Goal: Task Accomplishment & Management: Use online tool/utility

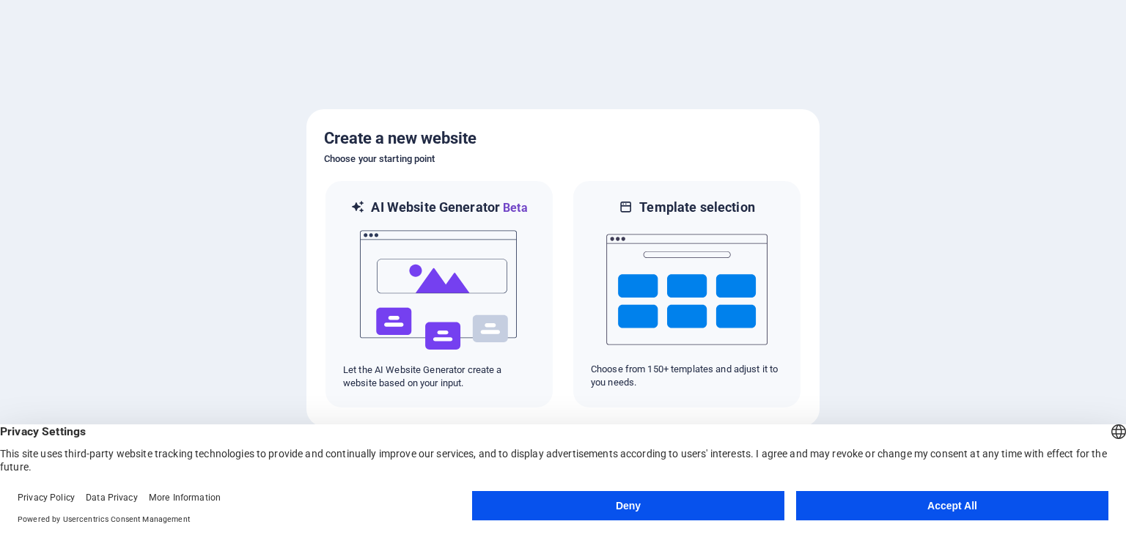
click at [967, 501] on button "Accept All" at bounding box center [952, 505] width 312 height 29
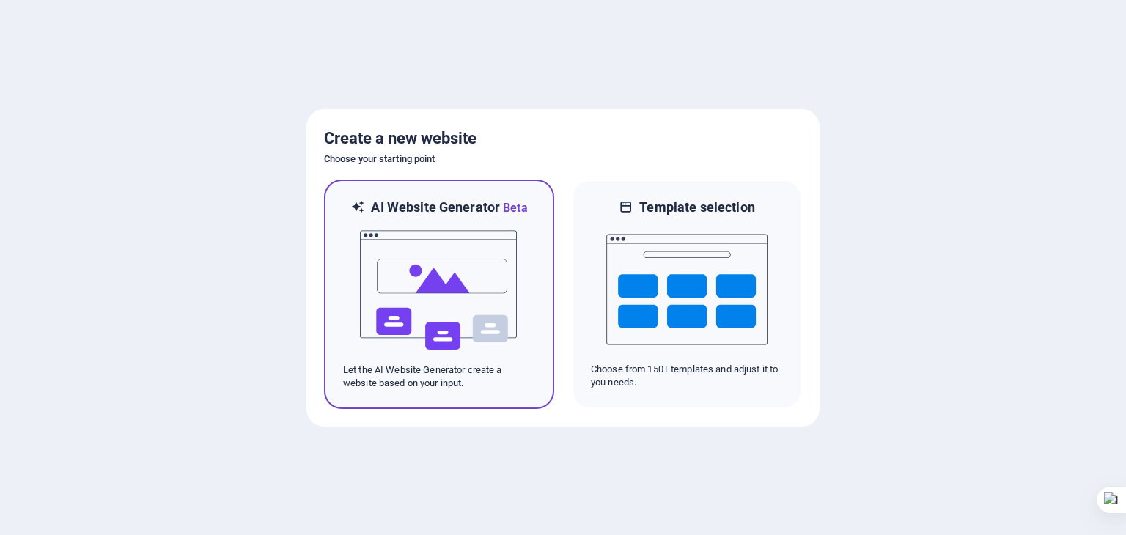
click at [457, 277] on img at bounding box center [438, 290] width 161 height 147
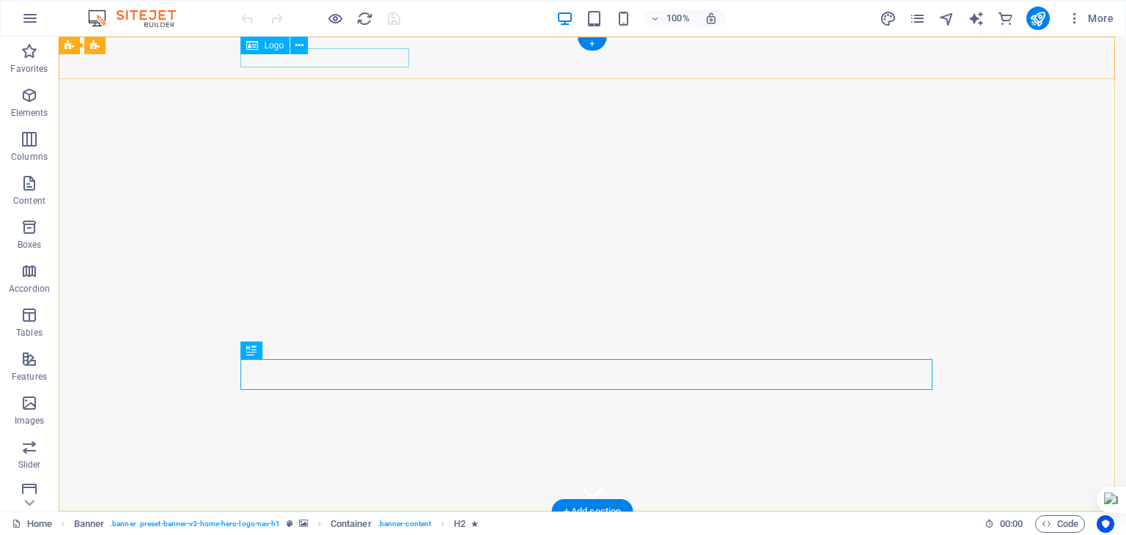
click at [288, 523] on div "craft.technophile-bd.com" at bounding box center [592, 532] width 692 height 19
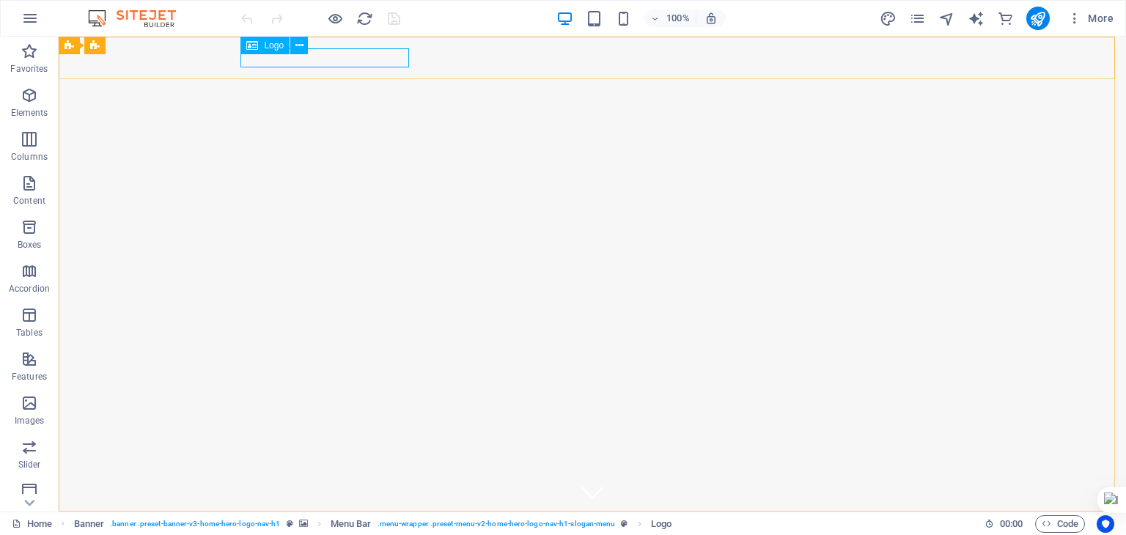
click at [269, 48] on span "Logo" at bounding box center [274, 45] width 20 height 9
click at [297, 46] on icon at bounding box center [299, 45] width 8 height 15
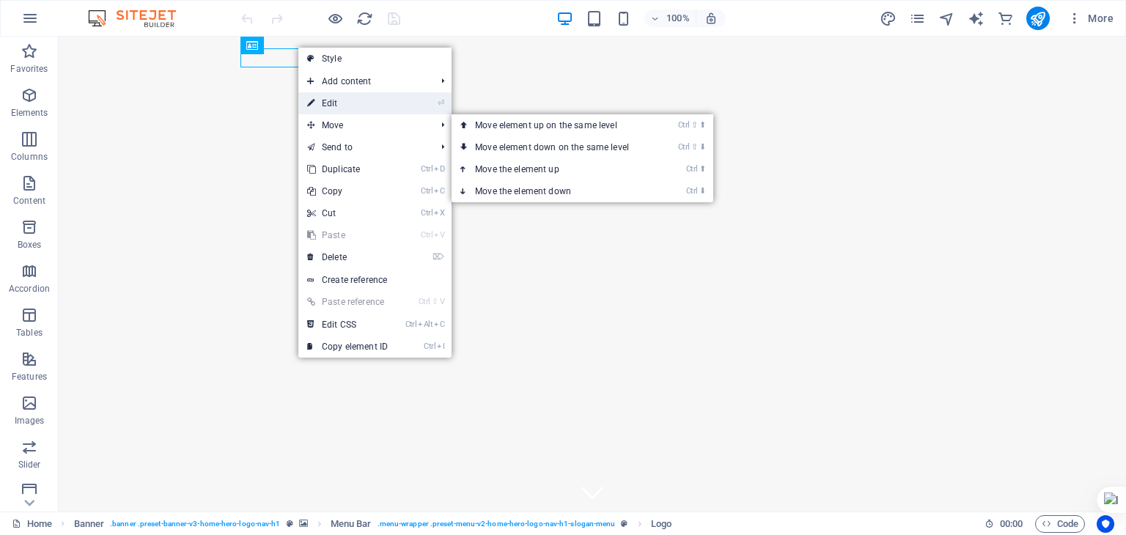
click at [353, 108] on link "⏎ Edit" at bounding box center [347, 103] width 98 height 22
select select "px"
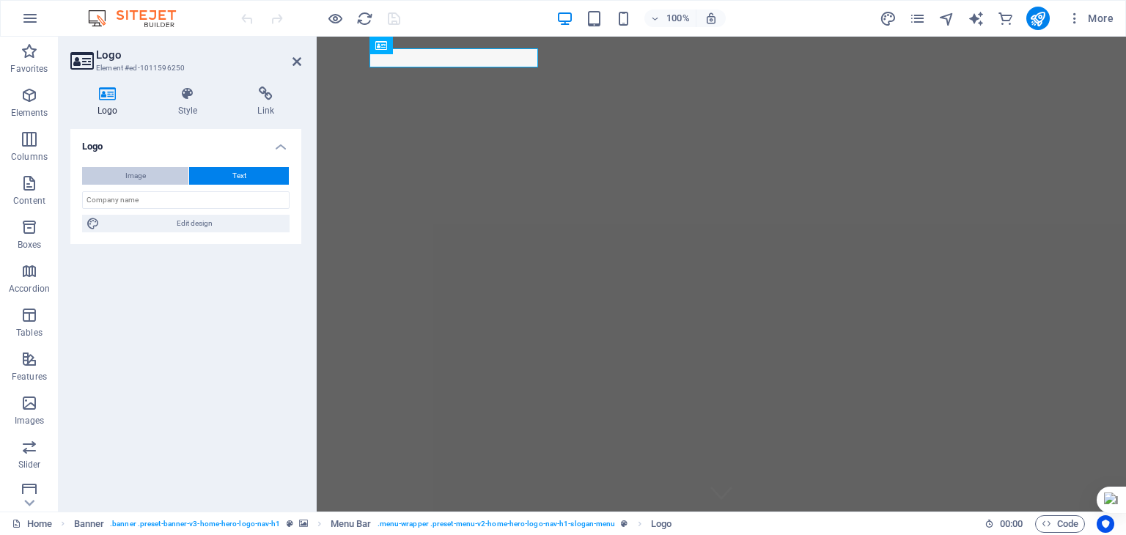
click at [149, 172] on button "Image" at bounding box center [135, 176] width 106 height 18
select select "DISABLED_OPTION_VALUE"
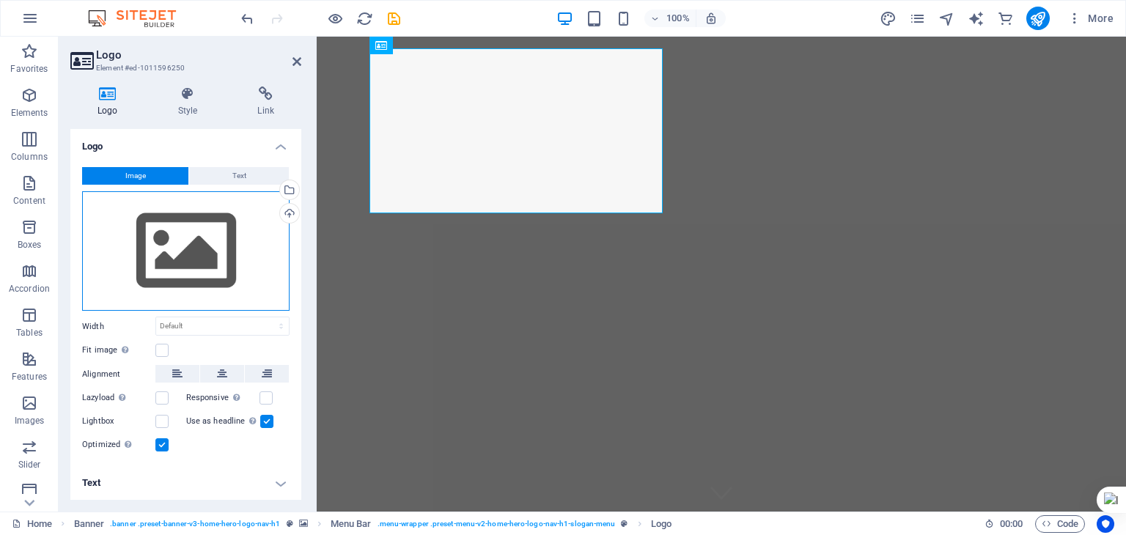
click at [214, 243] on div "Drag files here, click to choose files or select files from Files or our free s…" at bounding box center [185, 251] width 207 height 120
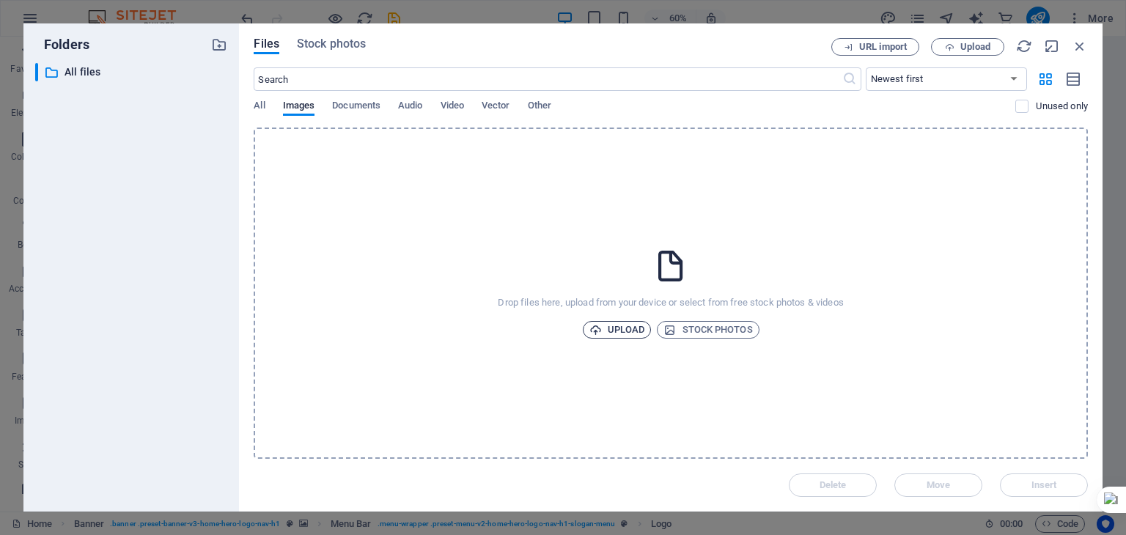
click at [613, 326] on span "Upload" at bounding box center [617, 330] width 56 height 18
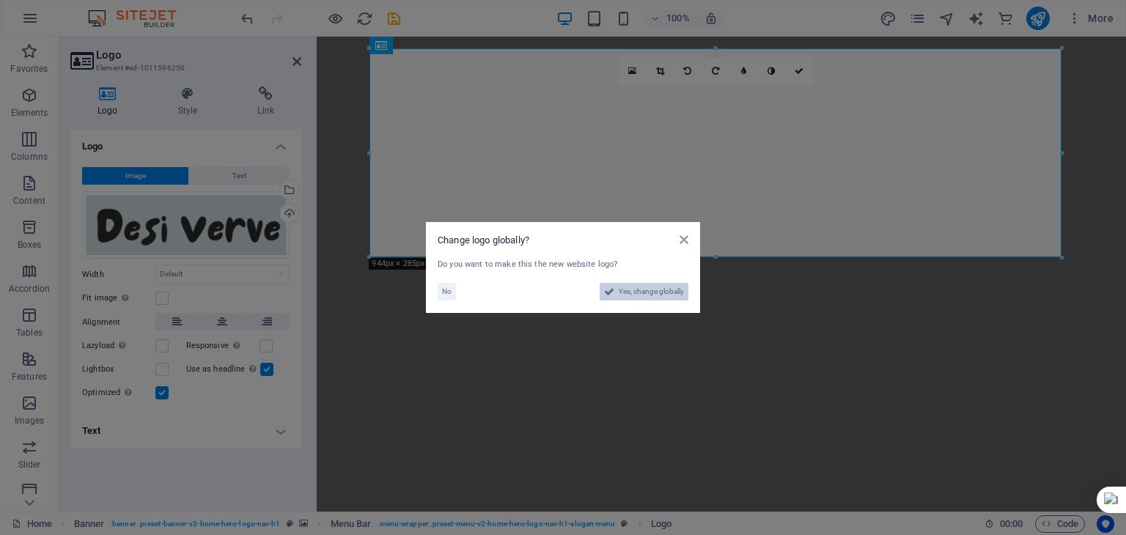
click at [621, 297] on span "Yes, change globally" at bounding box center [650, 292] width 65 height 18
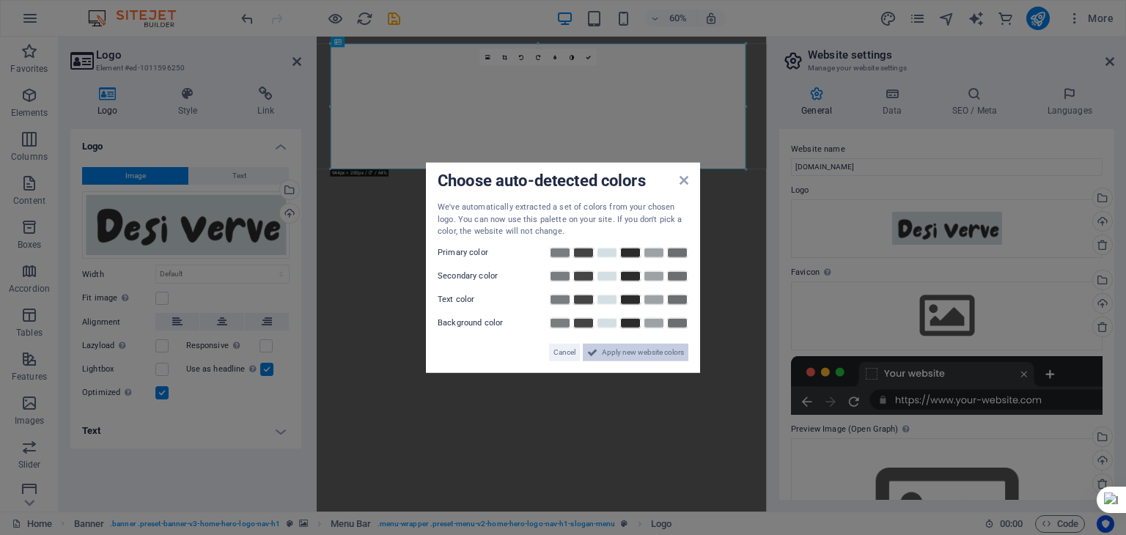
click at [599, 352] on button "Apply new website colors" at bounding box center [636, 352] width 106 height 18
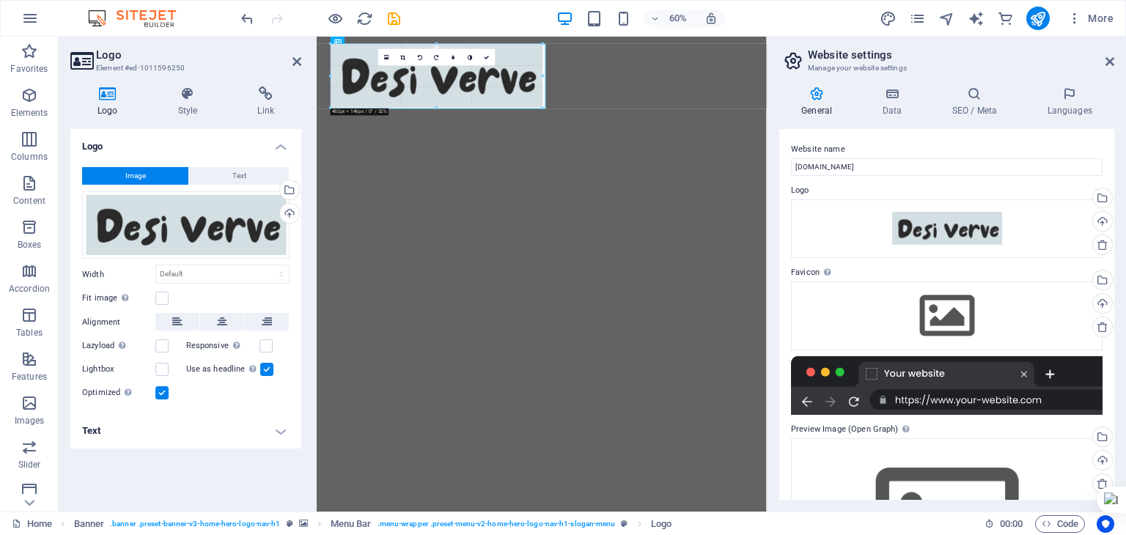
drag, startPoint x: 744, startPoint y: 171, endPoint x: 257, endPoint y: 66, distance: 498.4
type input "479"
select select "px"
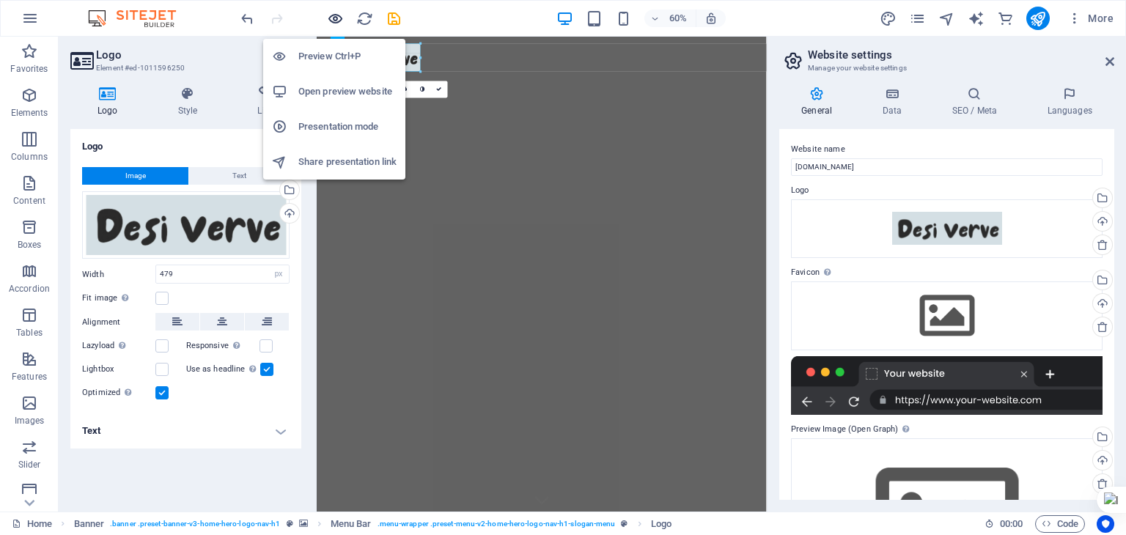
drag, startPoint x: 541, startPoint y: 108, endPoint x: 339, endPoint y: 24, distance: 218.8
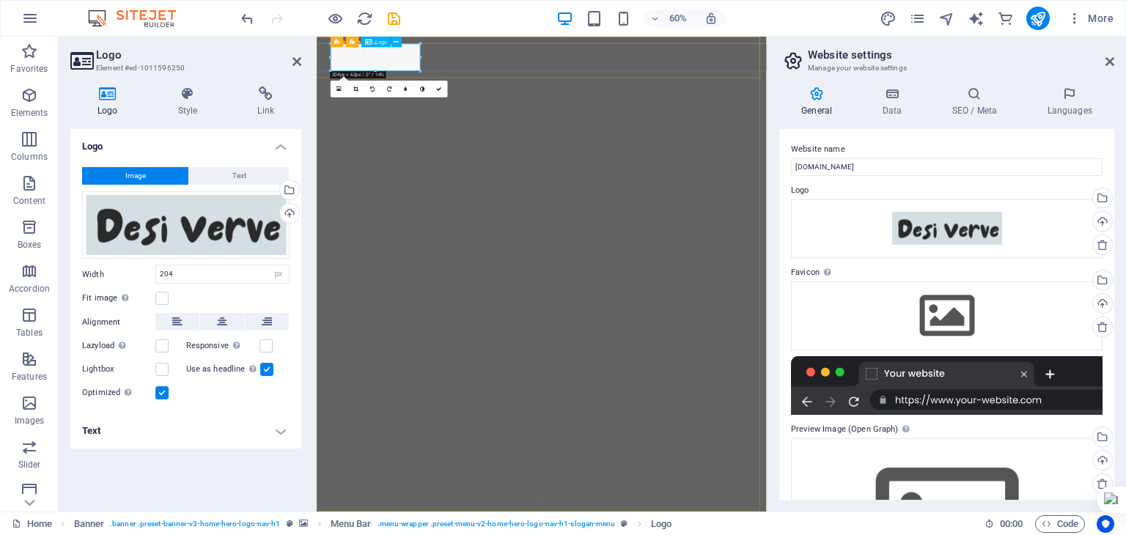
drag, startPoint x: 419, startPoint y: 71, endPoint x: 402, endPoint y: 61, distance: 20.4
type input "183"
click at [1110, 56] on icon at bounding box center [1109, 62] width 9 height 12
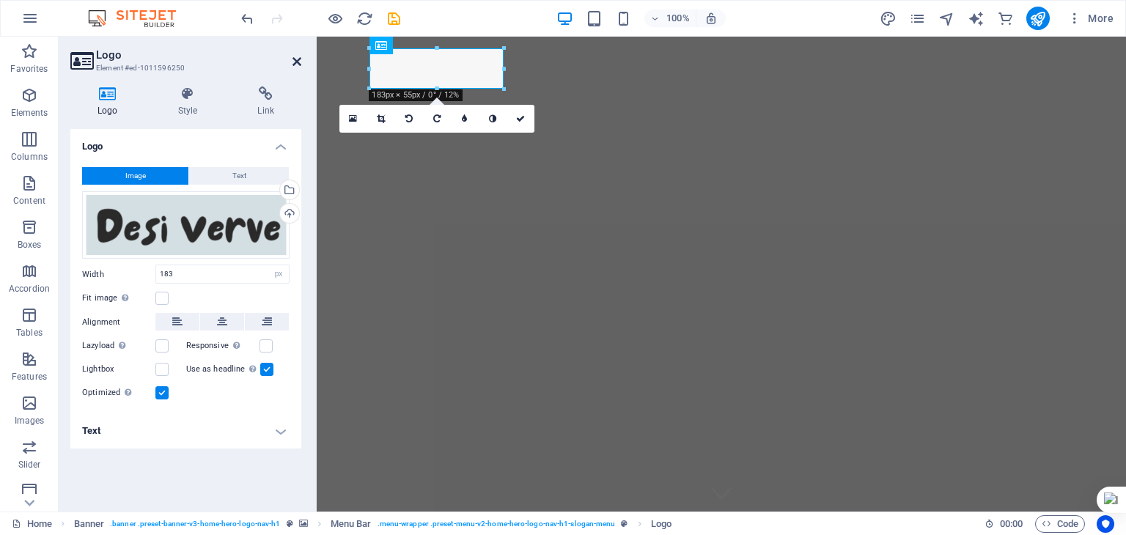
click at [296, 59] on icon at bounding box center [296, 62] width 9 height 12
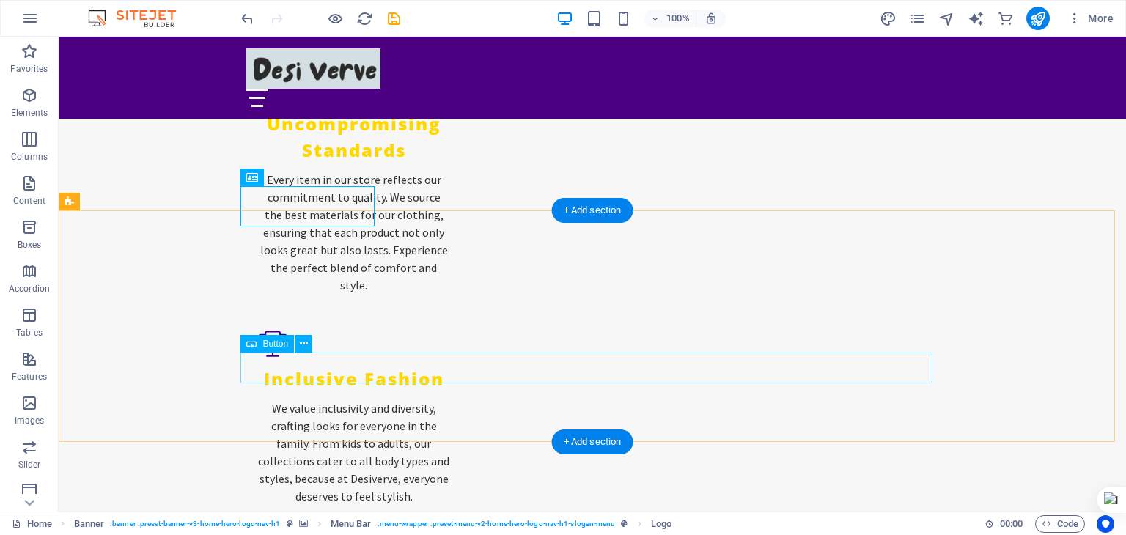
scroll to position [1757, 0]
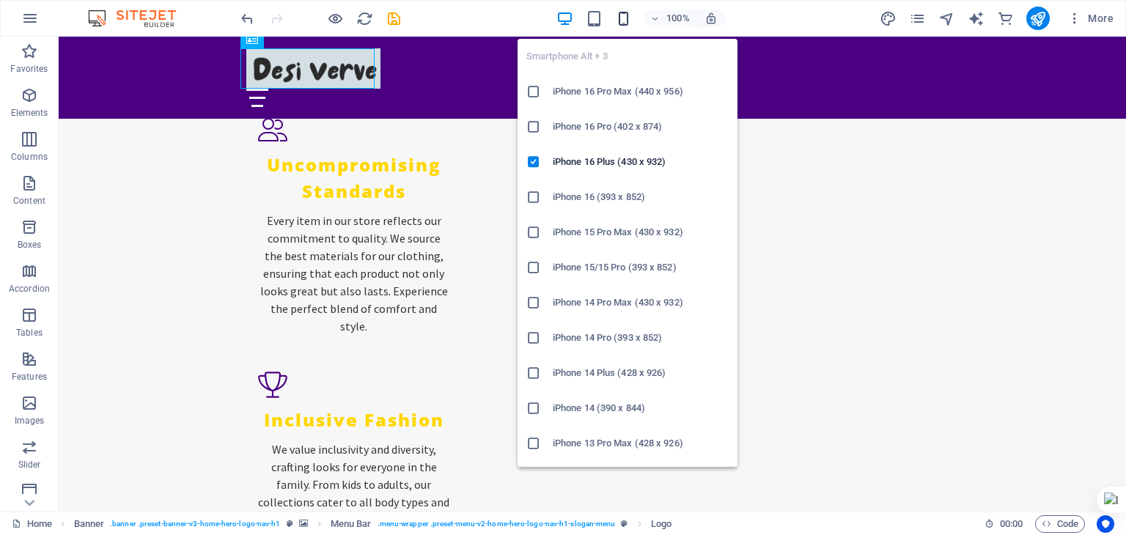
click at [630, 15] on icon "button" at bounding box center [623, 18] width 17 height 17
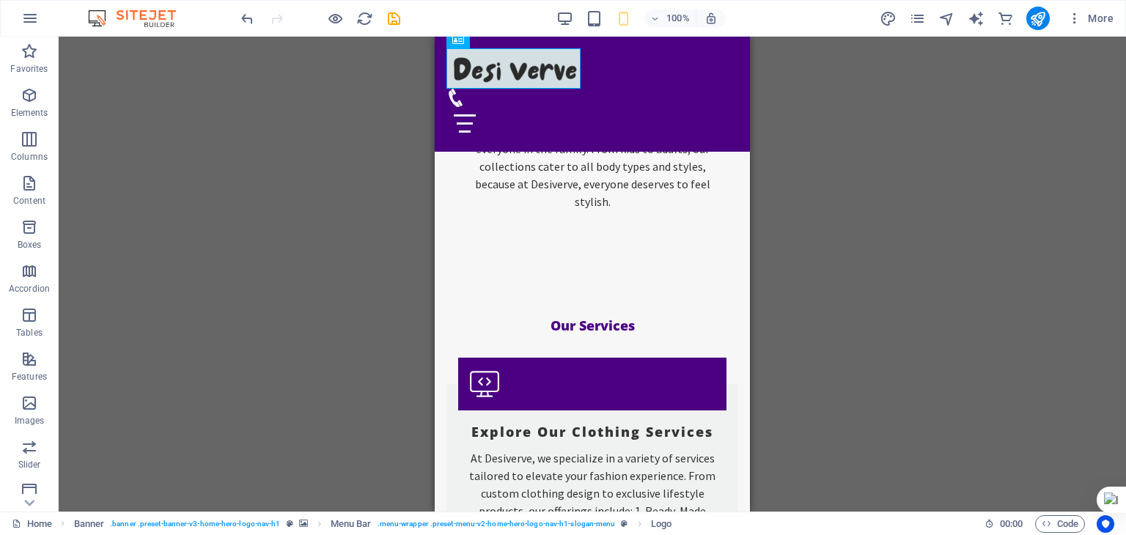
click at [660, 4] on div "100% More" at bounding box center [563, 18] width 1124 height 35
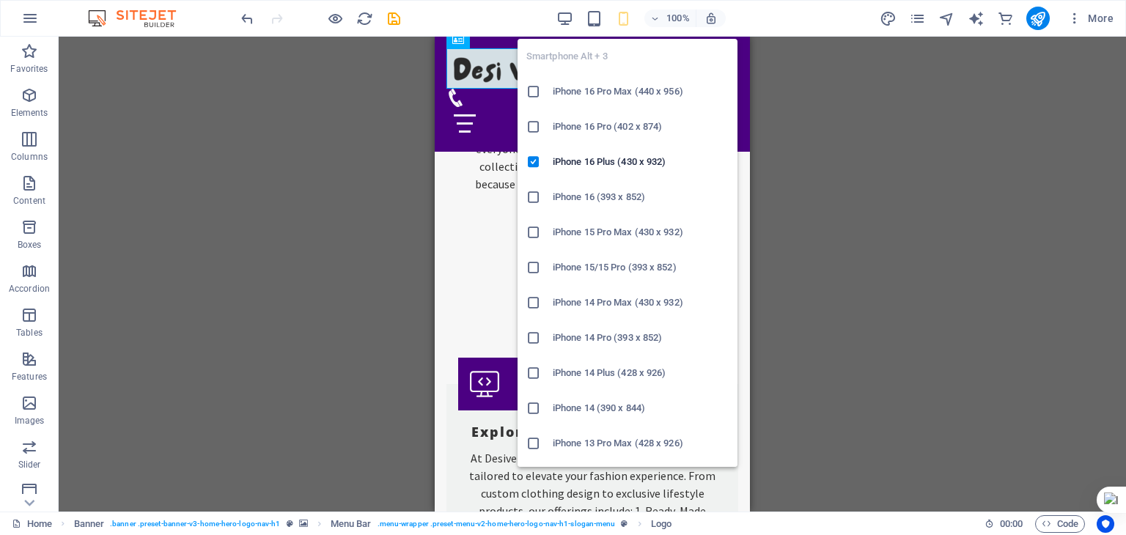
click at [632, 23] on span "button" at bounding box center [624, 18] width 18 height 17
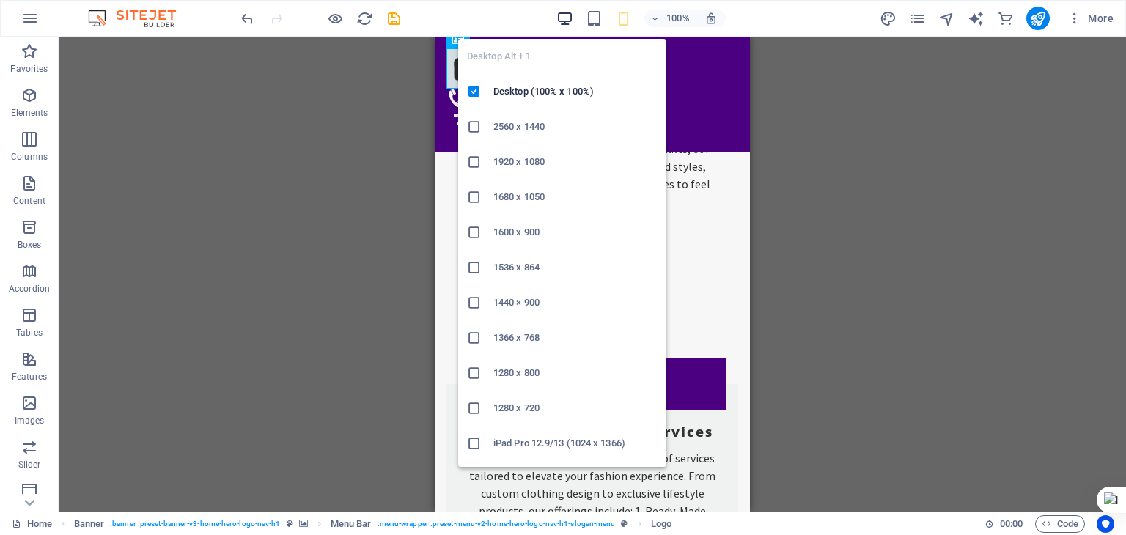
click at [558, 13] on icon "button" at bounding box center [564, 18] width 17 height 17
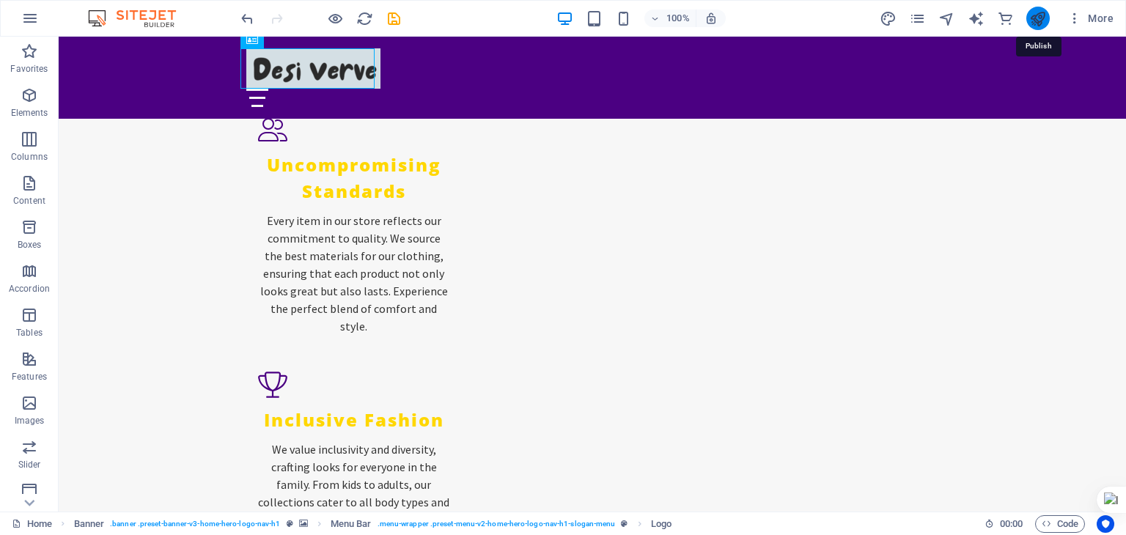
click at [1036, 16] on icon "publish" at bounding box center [1037, 18] width 17 height 17
checkbox input "false"
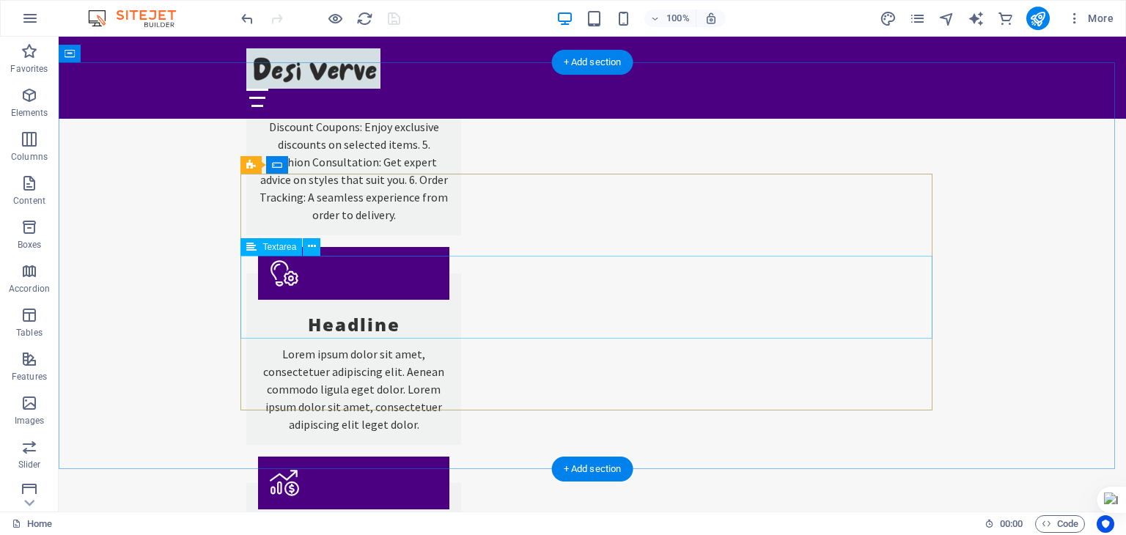
scroll to position [2710, 0]
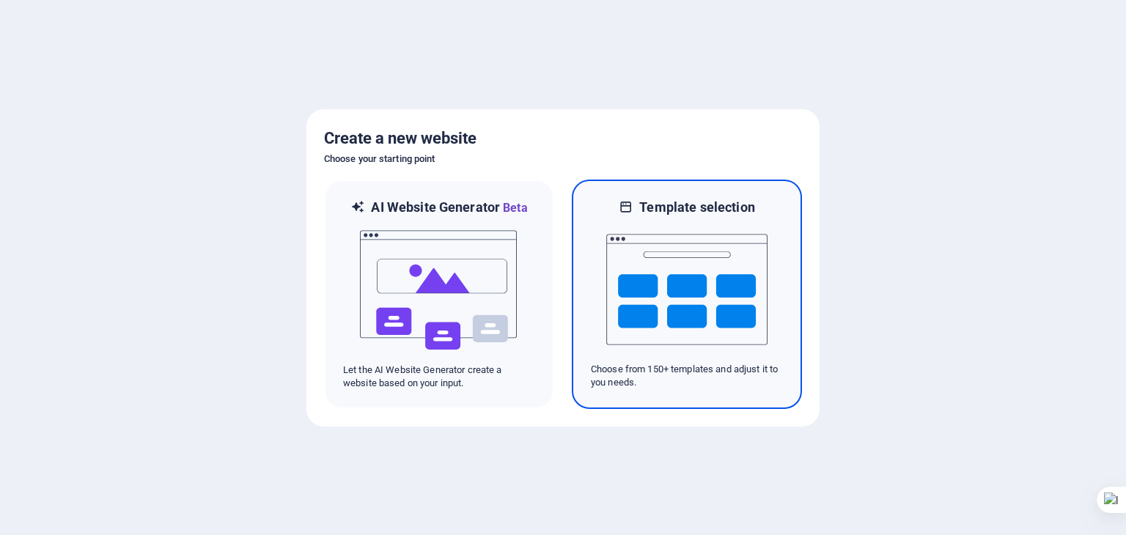
click at [717, 247] on img at bounding box center [686, 289] width 161 height 147
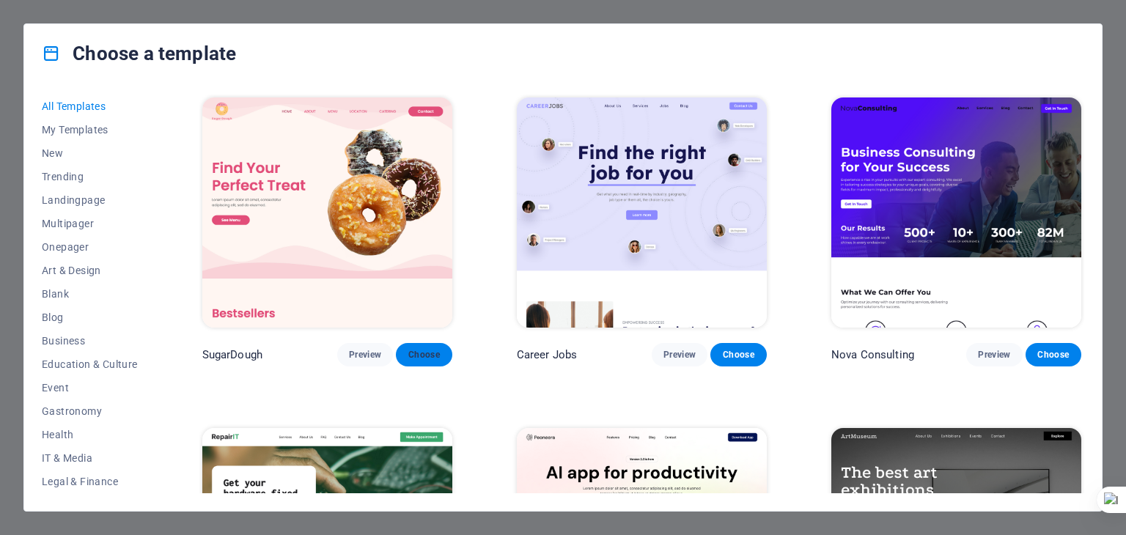
click at [404, 352] on button "Choose" at bounding box center [424, 354] width 56 height 23
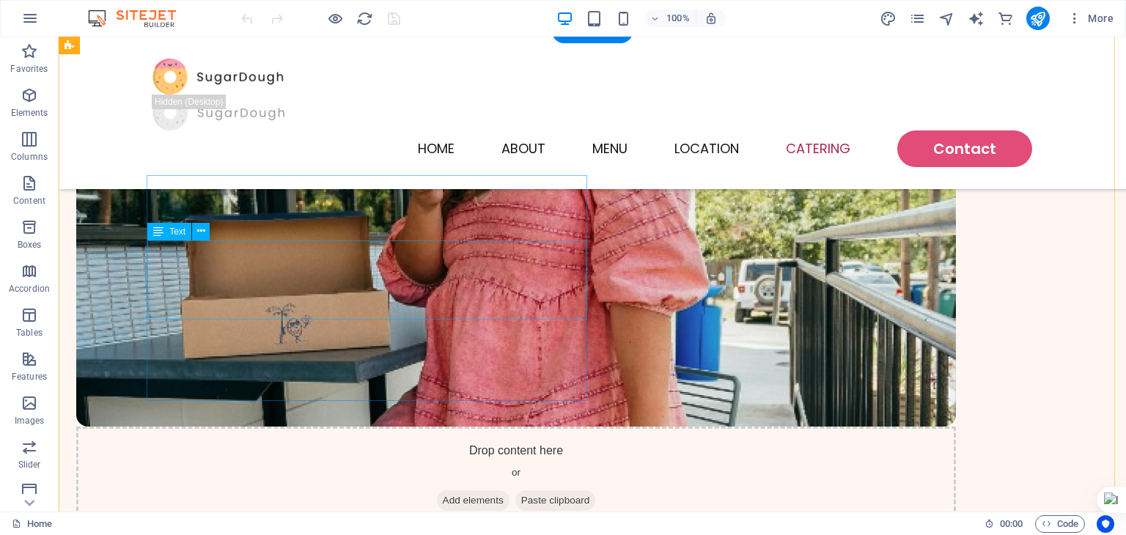
scroll to position [3371, 0]
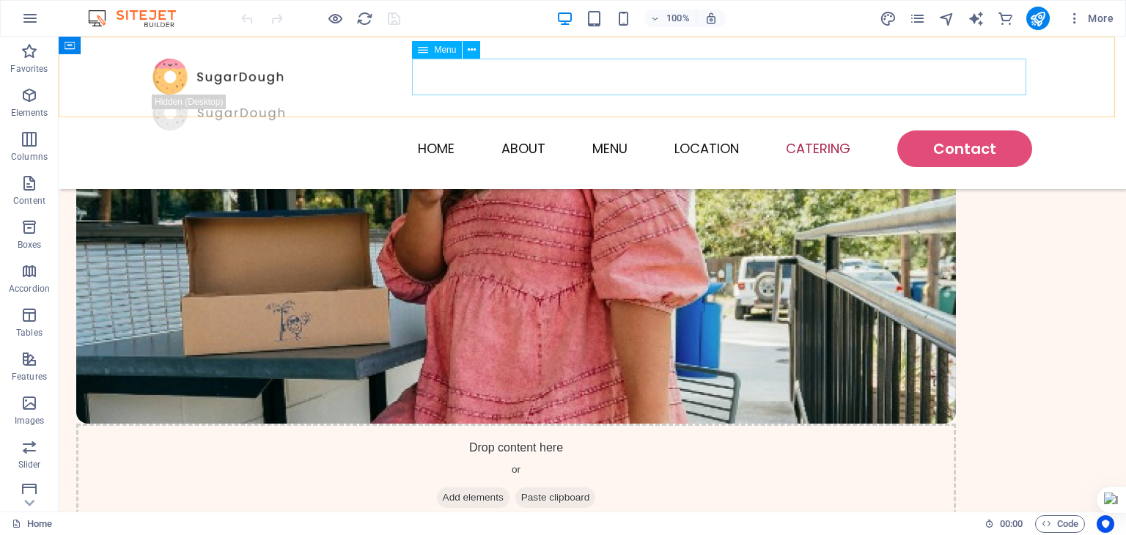
click at [436, 130] on nav "Home About Menu Location Catering Contact" at bounding box center [591, 148] width 879 height 37
click at [452, 50] on span "Menu" at bounding box center [445, 49] width 22 height 9
click at [473, 48] on icon at bounding box center [472, 50] width 8 height 15
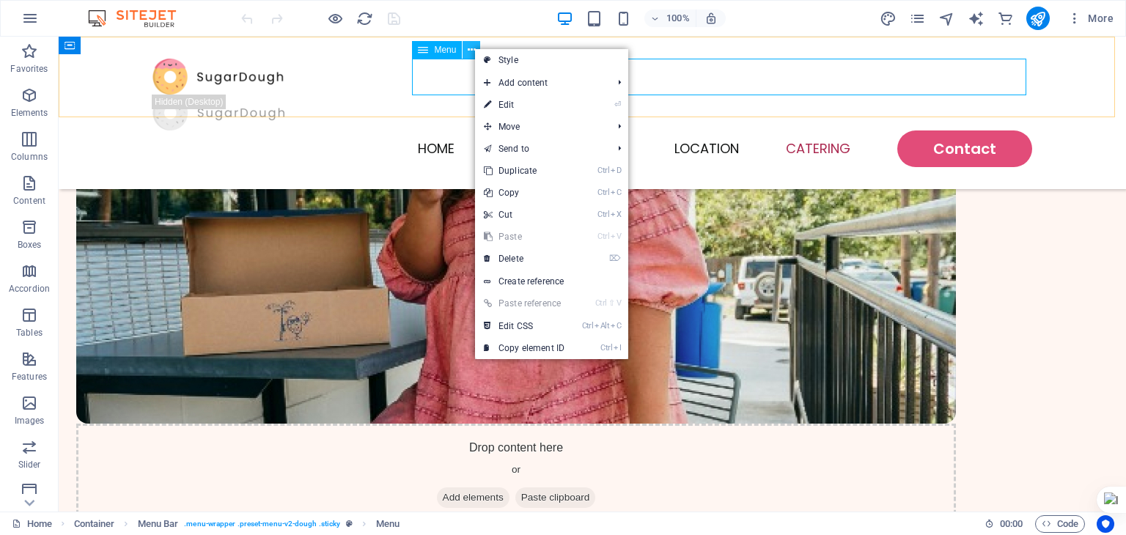
click at [473, 48] on icon at bounding box center [472, 50] width 8 height 15
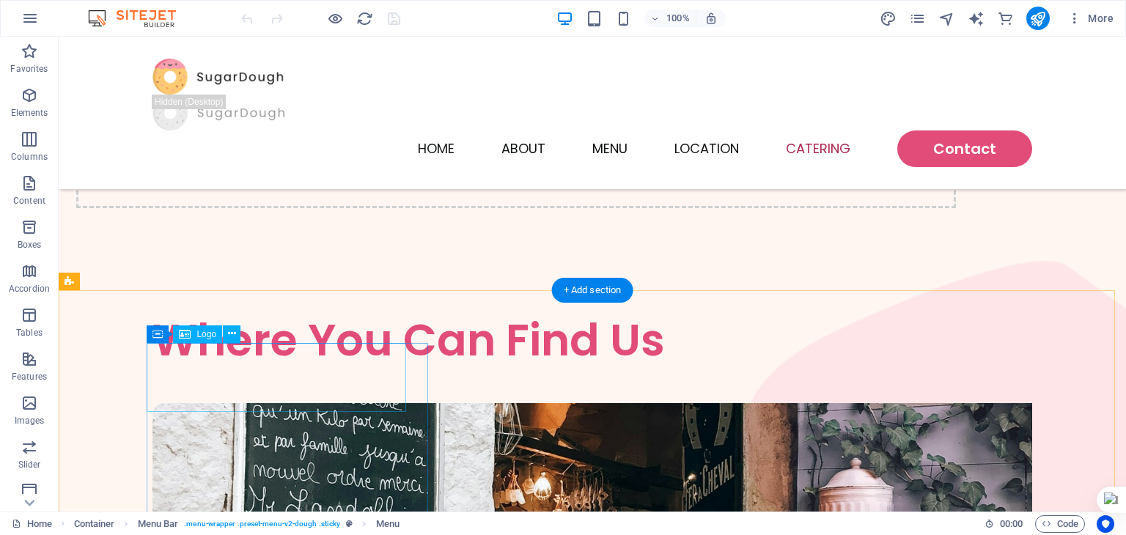
scroll to position [3721, 0]
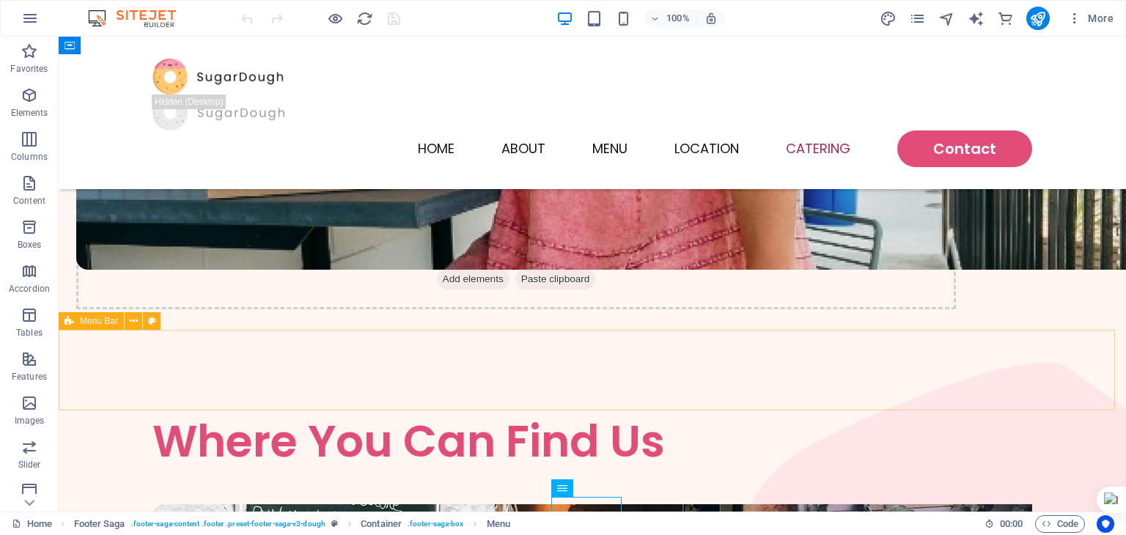
scroll to position [3428, 0]
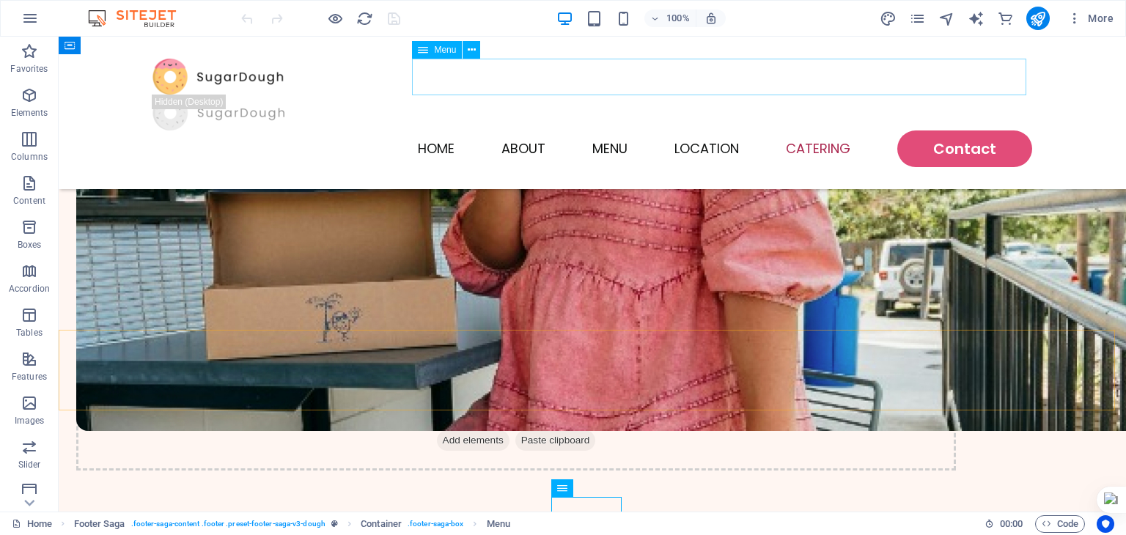
click at [808, 130] on nav "Home About Menu Location Catering Contact" at bounding box center [591, 148] width 879 height 37
click at [920, 130] on nav "Home About Menu Location Catering Contact" at bounding box center [591, 148] width 879 height 37
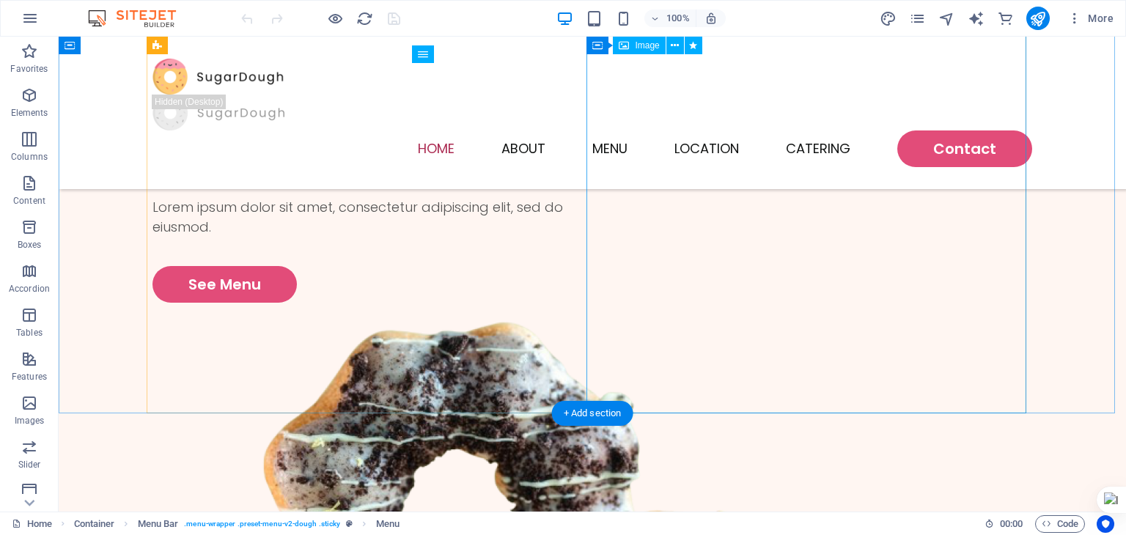
scroll to position [0, 0]
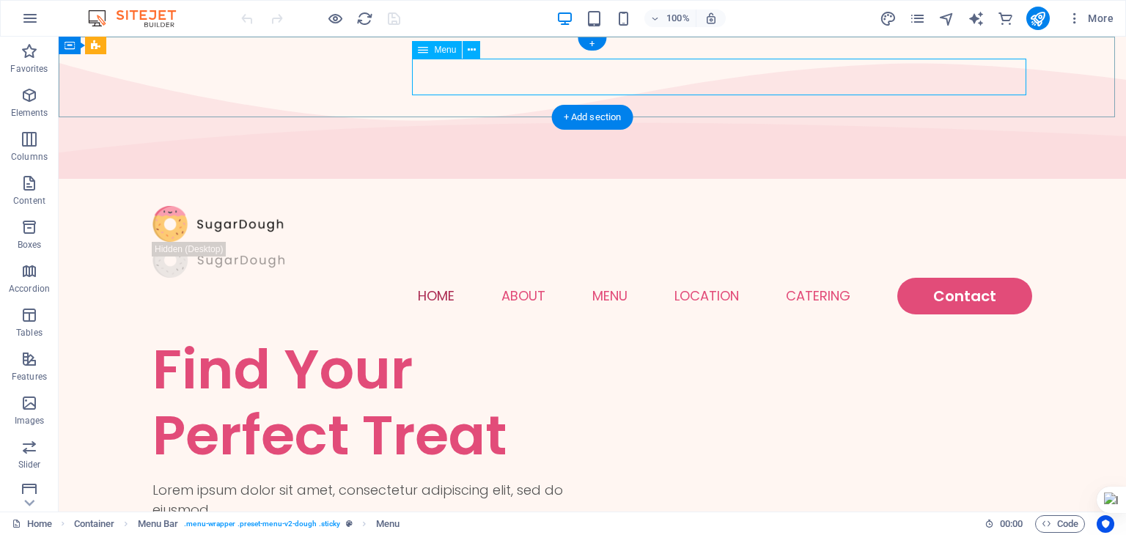
click at [434, 278] on nav "Home About Menu Location Catering Contact" at bounding box center [591, 296] width 879 height 37
click at [366, 242] on div at bounding box center [591, 260] width 879 height 36
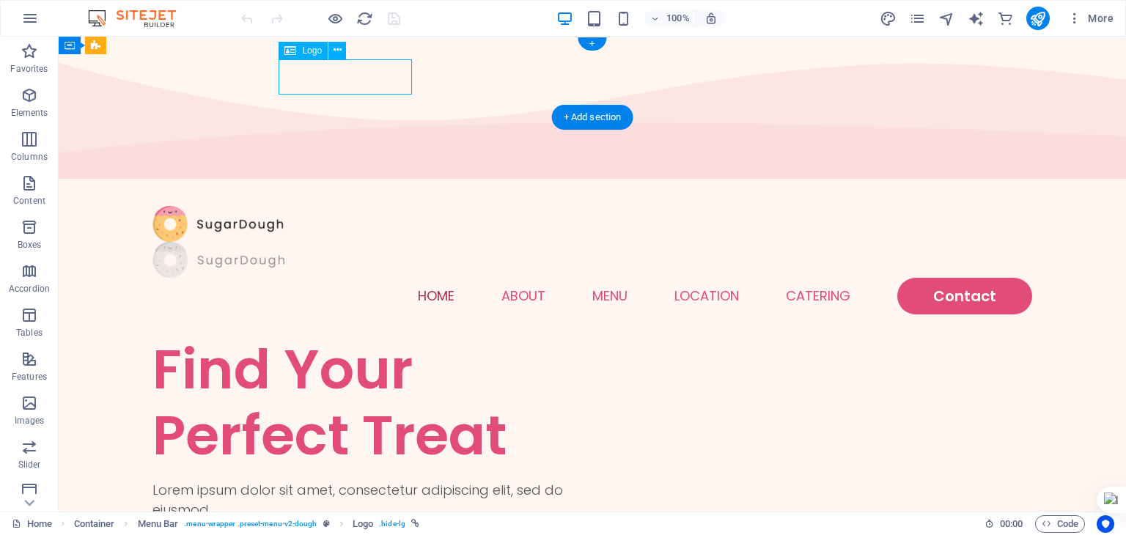
drag, startPoint x: 379, startPoint y: 78, endPoint x: 332, endPoint y: 79, distance: 46.9
click at [332, 242] on div at bounding box center [591, 260] width 879 height 36
click at [335, 51] on icon at bounding box center [337, 50] width 8 height 15
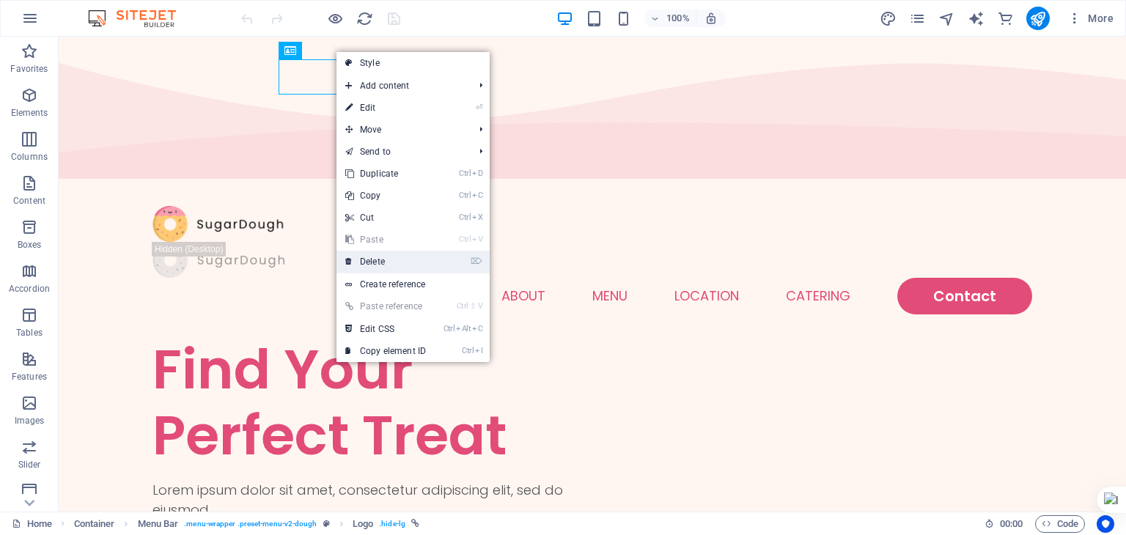
click at [380, 259] on link "⌦ Delete" at bounding box center [385, 262] width 98 height 22
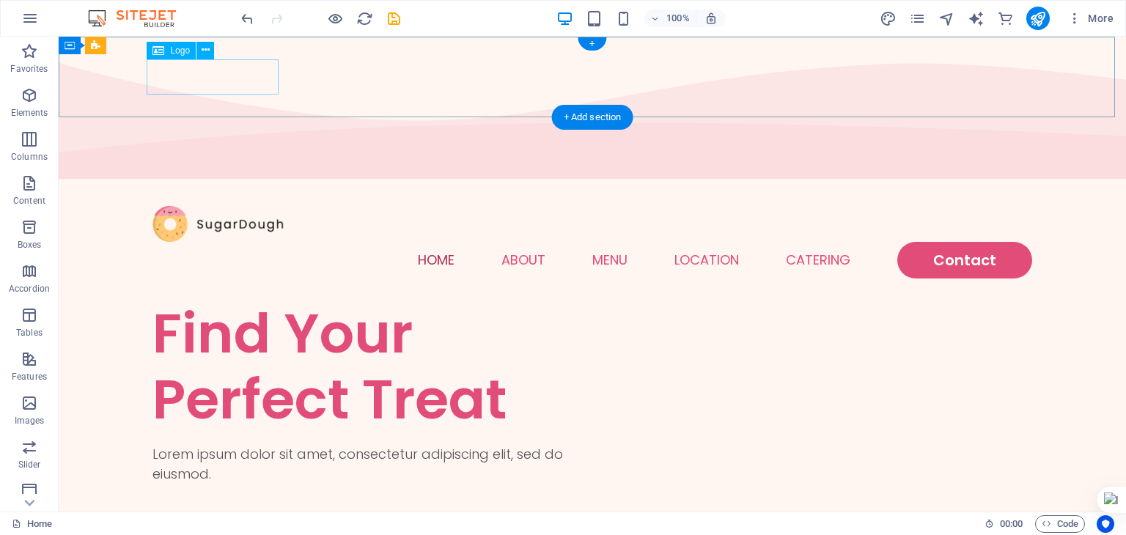
click at [211, 206] on div at bounding box center [591, 224] width 879 height 36
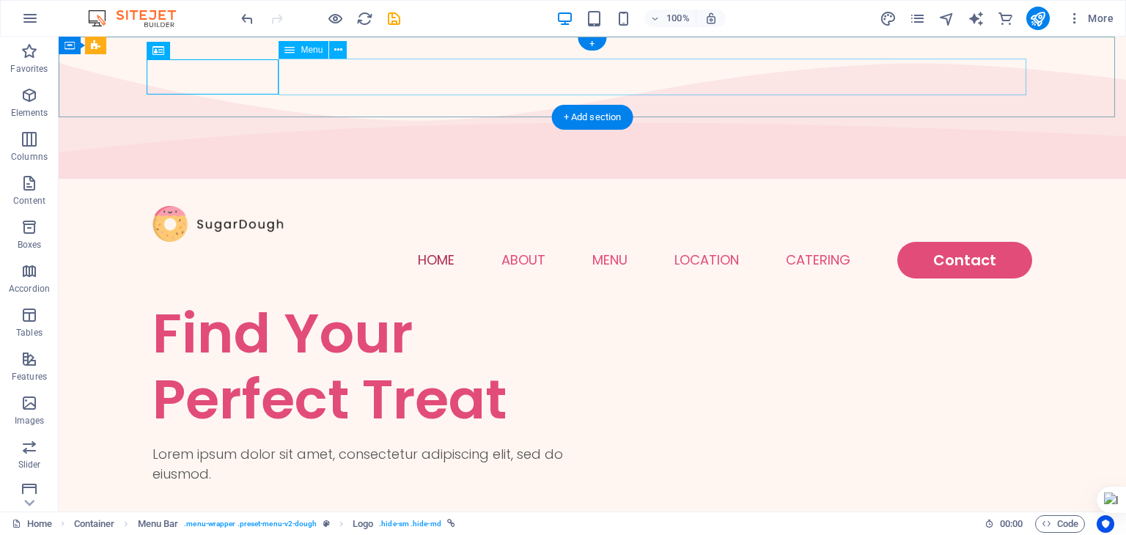
click at [410, 242] on nav "Home About Menu Location Catering Contact" at bounding box center [591, 260] width 879 height 37
click at [829, 242] on nav "Home About Menu Location Catering Contact" at bounding box center [591, 260] width 879 height 37
click at [831, 242] on nav "Home About Menu Location Catering Contact" at bounding box center [591, 260] width 879 height 37
select select
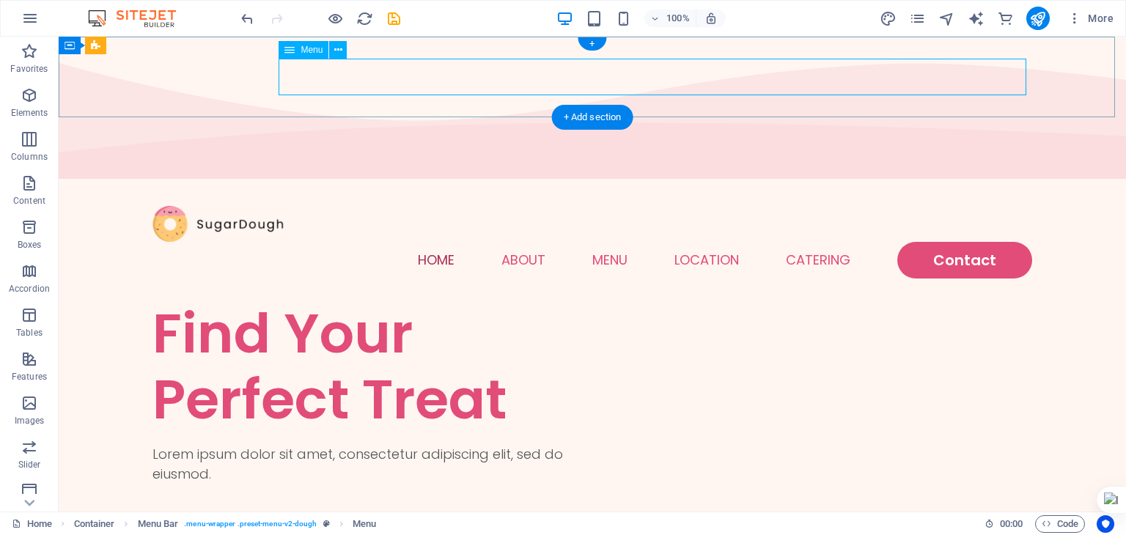
select select
select select "1"
select select
select select "2"
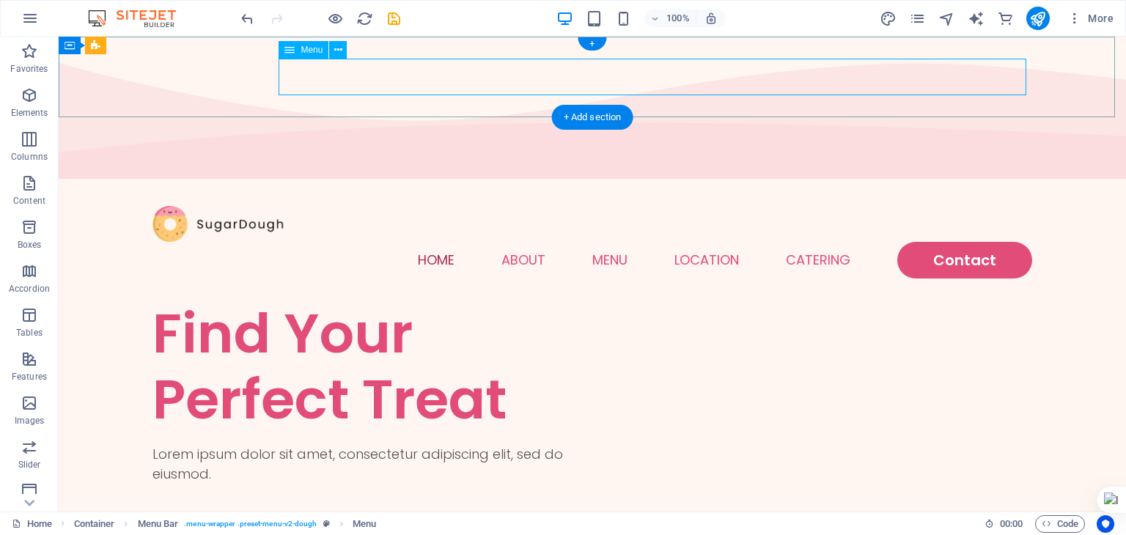
select select
select select "default"
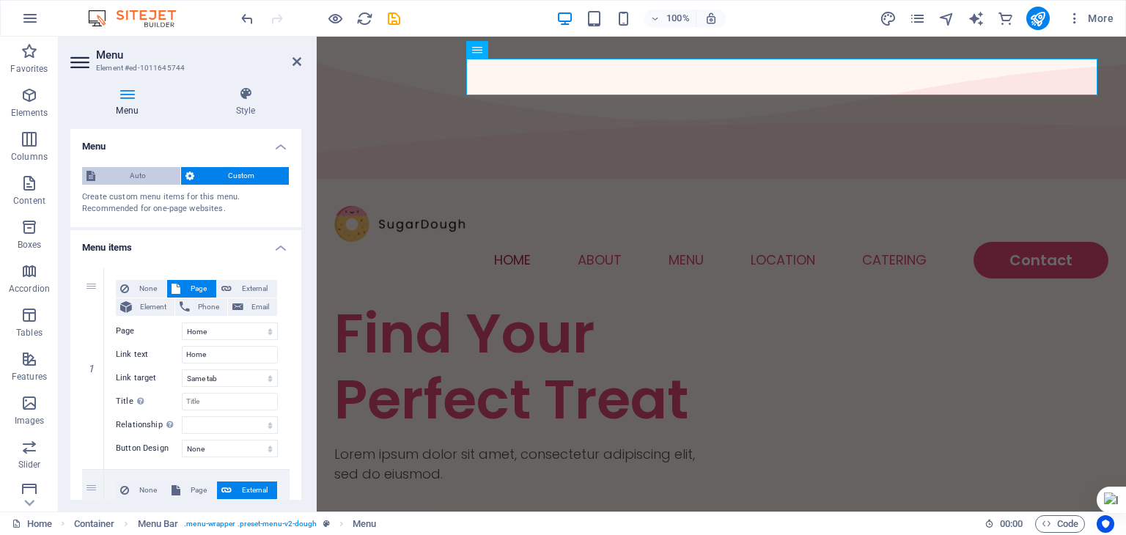
click at [120, 174] on span "Auto" at bounding box center [138, 176] width 76 height 18
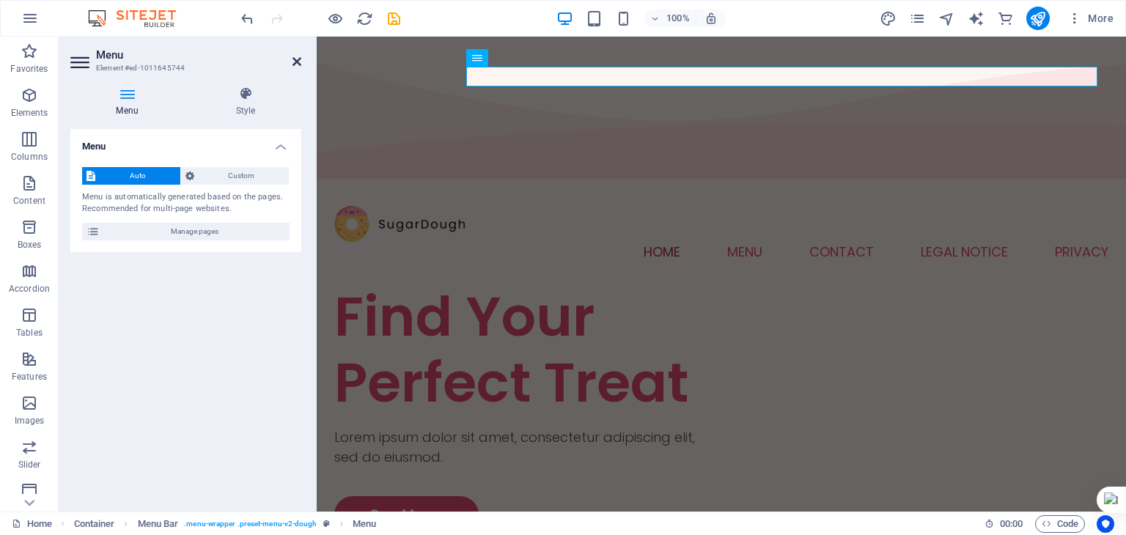
click at [298, 61] on icon at bounding box center [296, 62] width 9 height 12
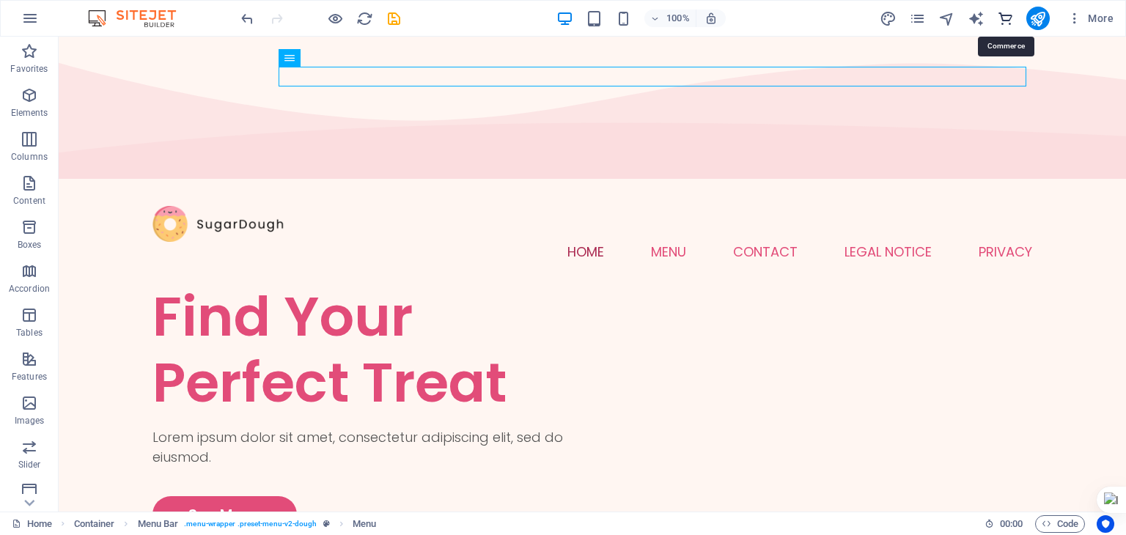
click at [1008, 19] on icon "commerce" at bounding box center [1005, 18] width 17 height 17
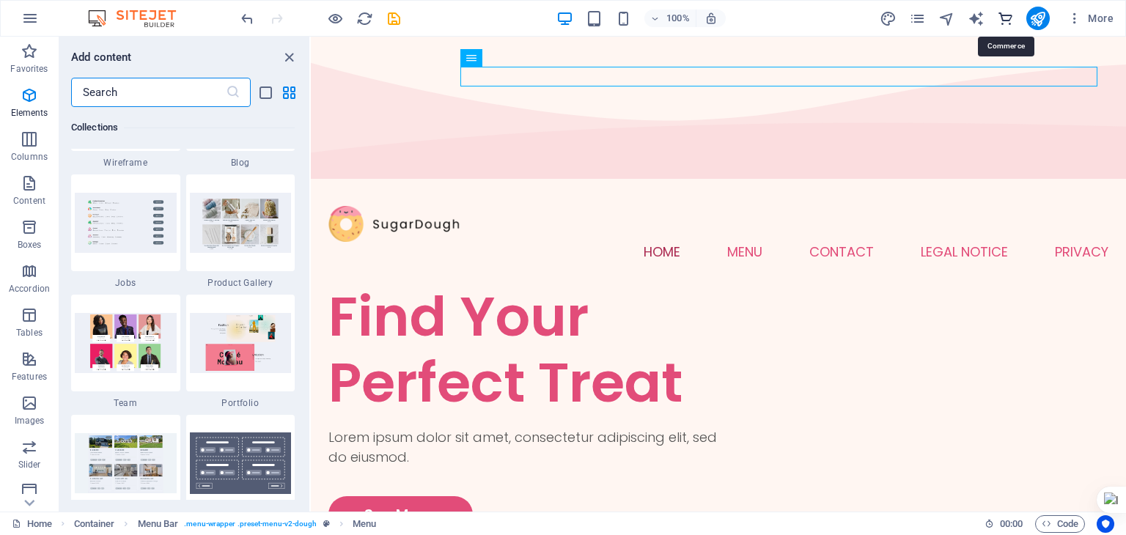
scroll to position [14121, 0]
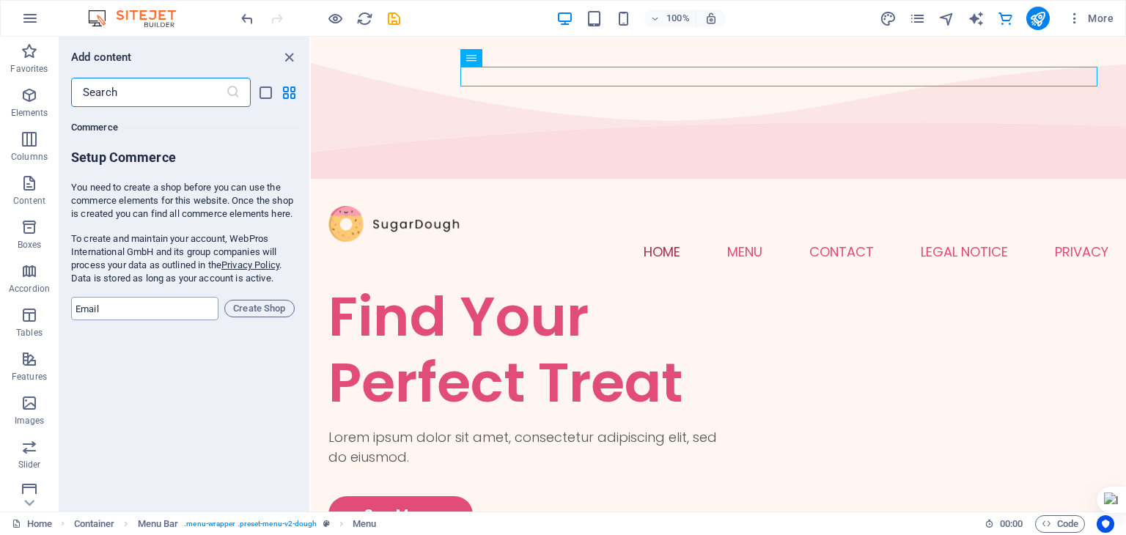
drag, startPoint x: 84, startPoint y: 322, endPoint x: 93, endPoint y: 324, distance: 9.1
click at [85, 320] on input "email" at bounding box center [144, 308] width 147 height 23
type input "dbl.rusho@gmail.com"
click at [243, 317] on span "Create Shop" at bounding box center [259, 309] width 57 height 18
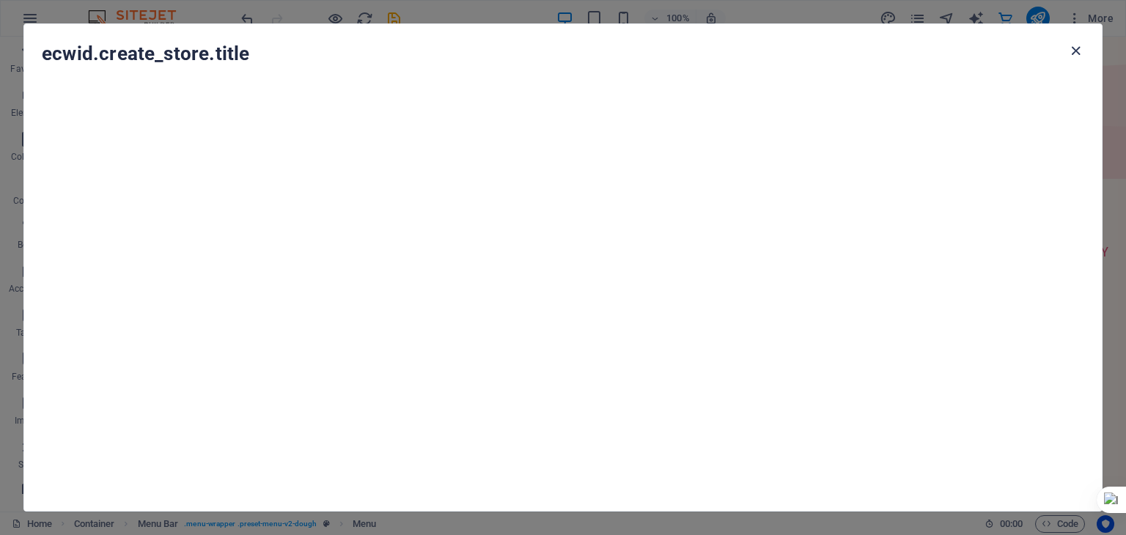
click at [1071, 51] on icon "button" at bounding box center [1075, 51] width 17 height 17
